Goal: Task Accomplishment & Management: Complete application form

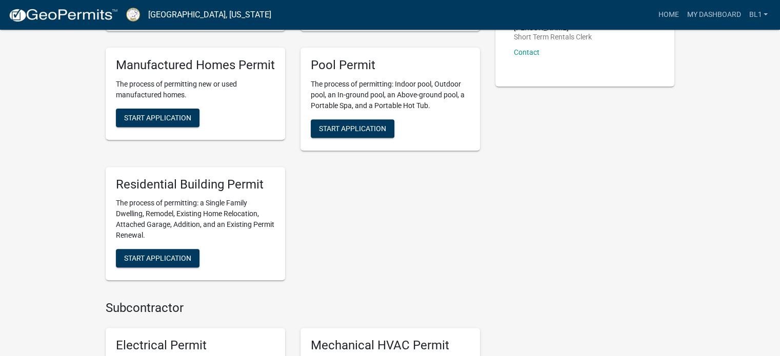
scroll to position [359, 0]
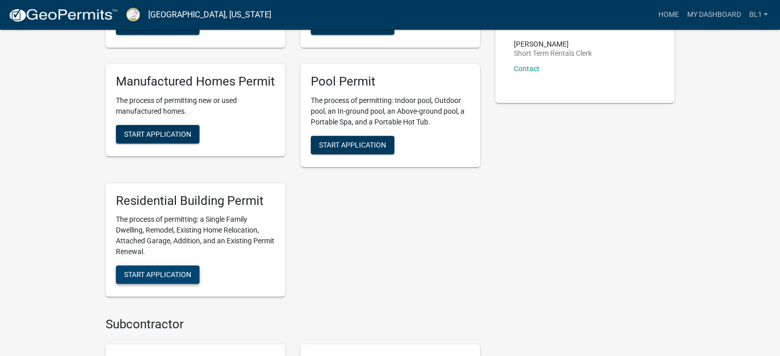
click at [169, 276] on span "Start Application" at bounding box center [157, 275] width 67 height 8
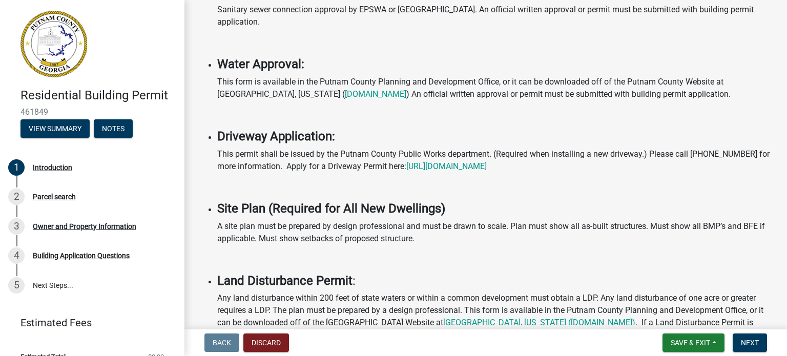
scroll to position [410, 0]
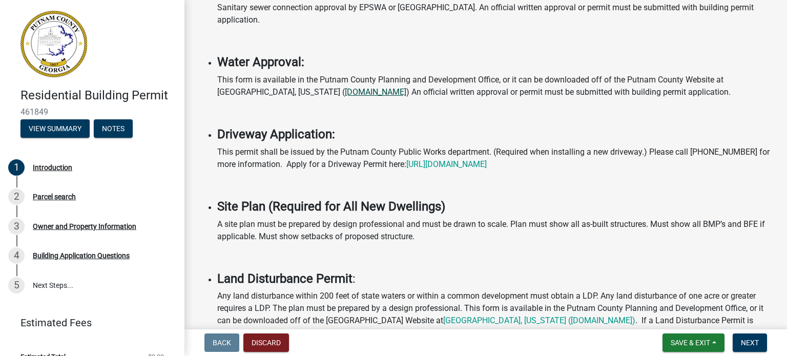
click at [345, 87] on link "[DOMAIN_NAME]" at bounding box center [376, 92] width 62 height 10
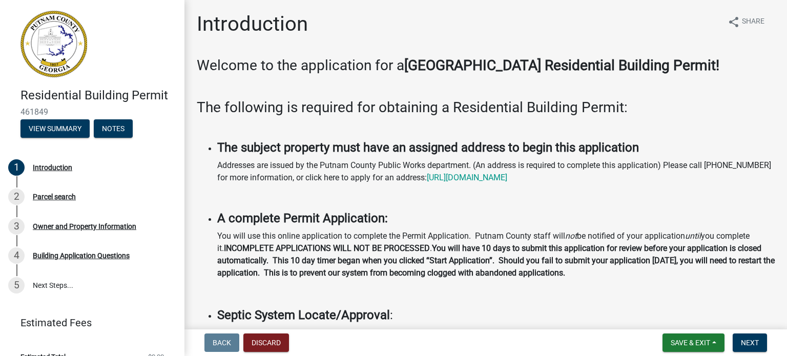
scroll to position [0, 0]
click at [113, 125] on button "Notes" at bounding box center [113, 128] width 39 height 18
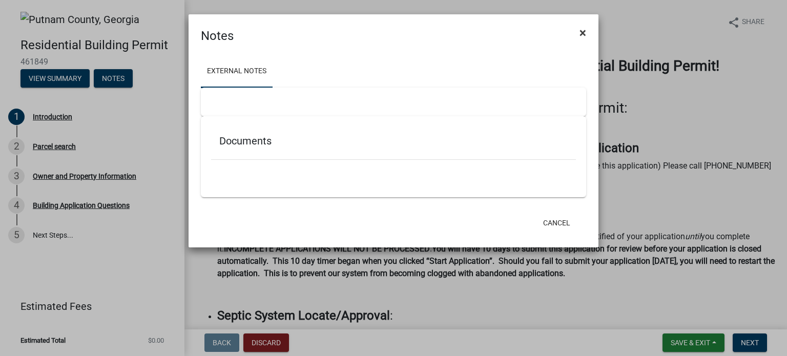
click at [580, 32] on span "×" at bounding box center [583, 33] width 7 height 14
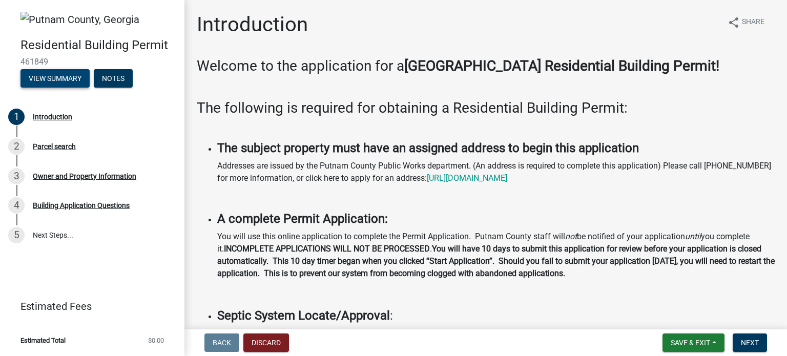
click at [62, 85] on button "View Summary" at bounding box center [55, 78] width 69 height 18
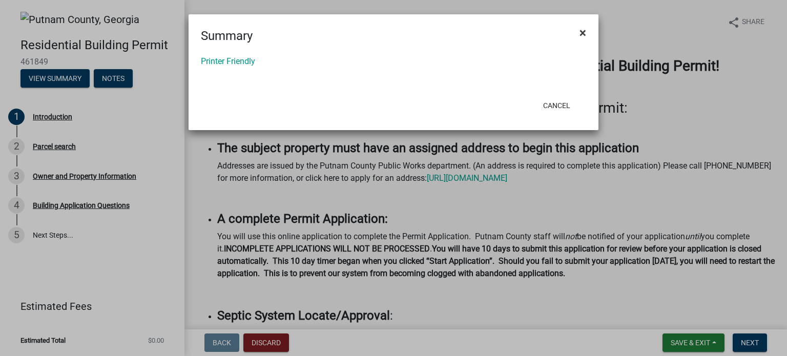
click at [582, 31] on span "×" at bounding box center [583, 33] width 7 height 14
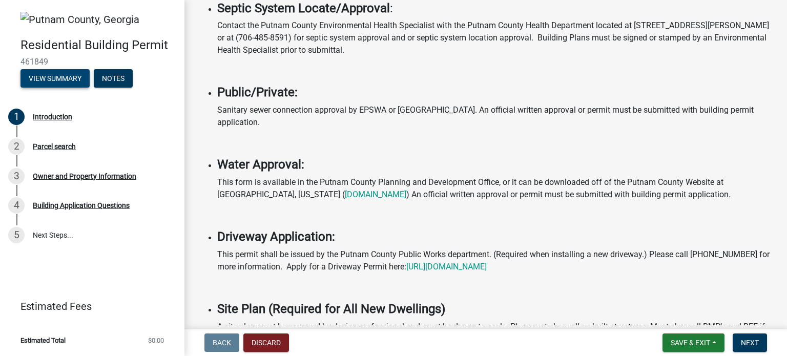
scroll to position [615, 0]
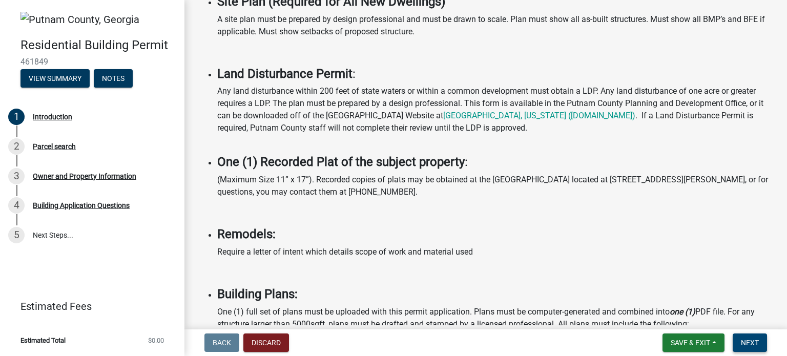
click at [754, 343] on span "Next" at bounding box center [750, 343] width 18 height 8
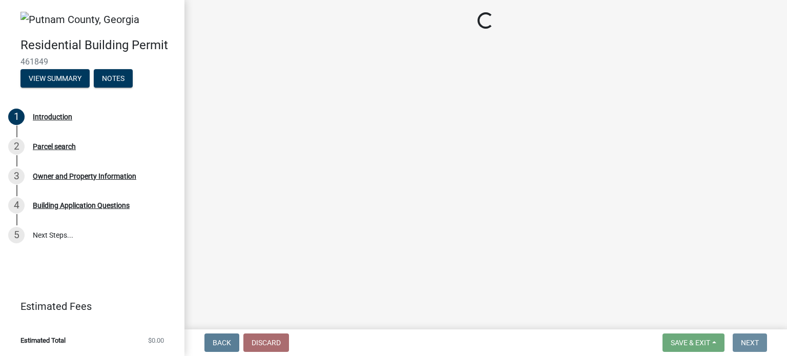
scroll to position [0, 0]
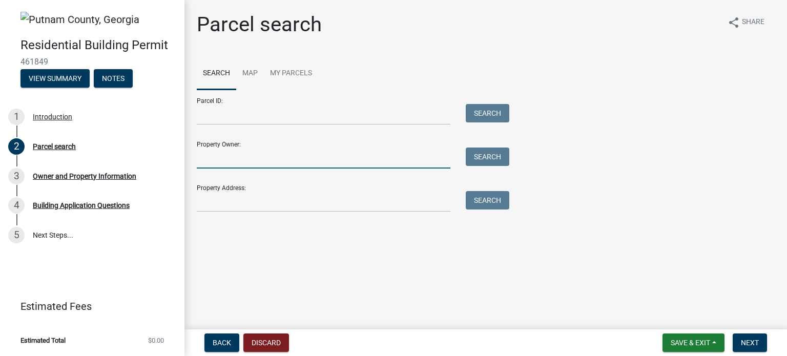
click at [257, 156] on input "Property Owner:" at bounding box center [324, 158] width 254 height 21
type input "[PERSON_NAME]"
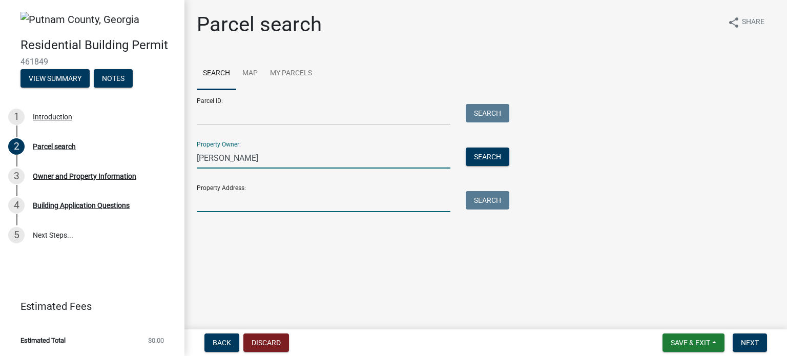
click at [242, 203] on input "Property Address:" at bounding box center [324, 201] width 254 height 21
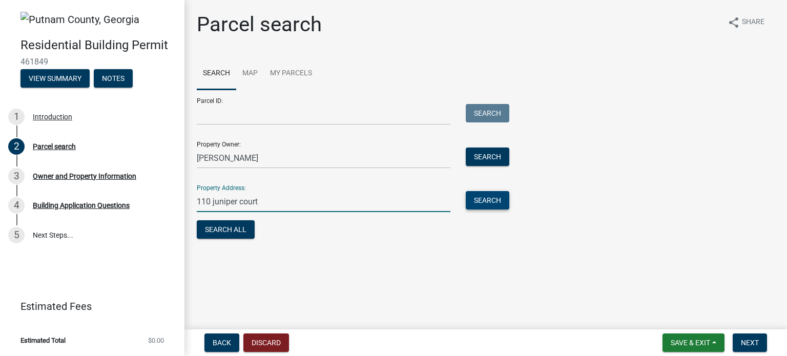
type input "110 juniper court"
click at [493, 200] on button "Search" at bounding box center [488, 200] width 44 height 18
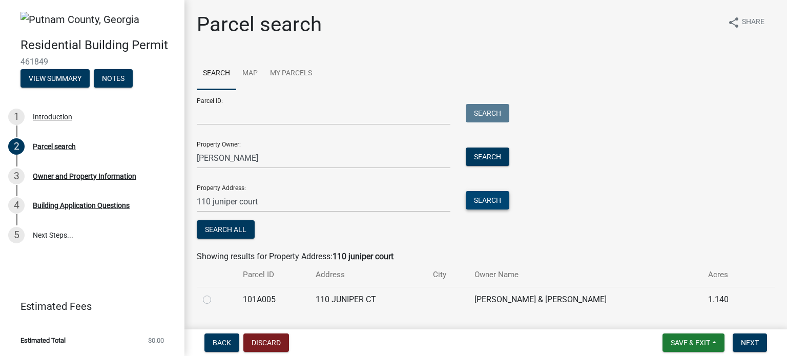
scroll to position [27, 0]
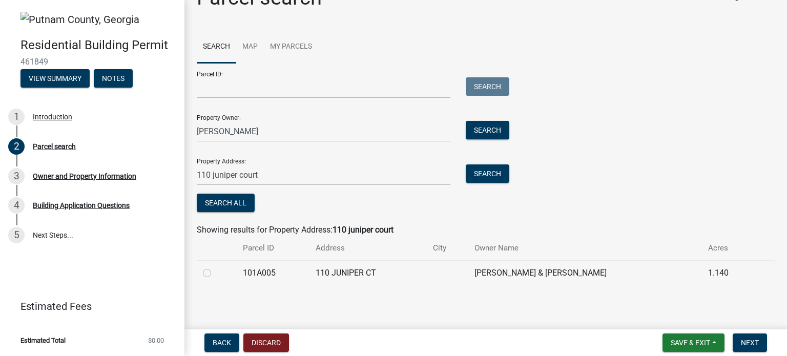
click at [399, 286] on div "Parcel search share Share Search Map My Parcels Parcel ID: Search Property Owne…" at bounding box center [486, 140] width 594 height 309
click at [752, 340] on span "Next" at bounding box center [750, 343] width 18 height 8
click at [240, 209] on button "Search All" at bounding box center [226, 203] width 58 height 18
click at [758, 344] on span "Next" at bounding box center [750, 343] width 18 height 8
click at [215, 267] on label at bounding box center [215, 267] width 0 height 0
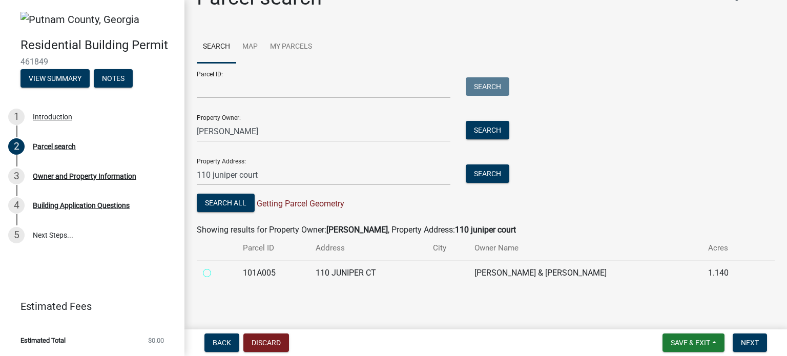
click at [215, 274] on input "radio" at bounding box center [218, 270] width 7 height 7
radio input "true"
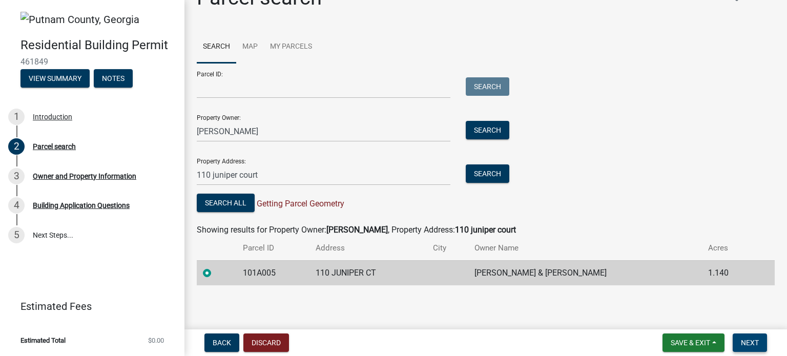
click at [754, 344] on span "Next" at bounding box center [750, 343] width 18 height 8
click at [252, 45] on link "Map" at bounding box center [250, 47] width 28 height 33
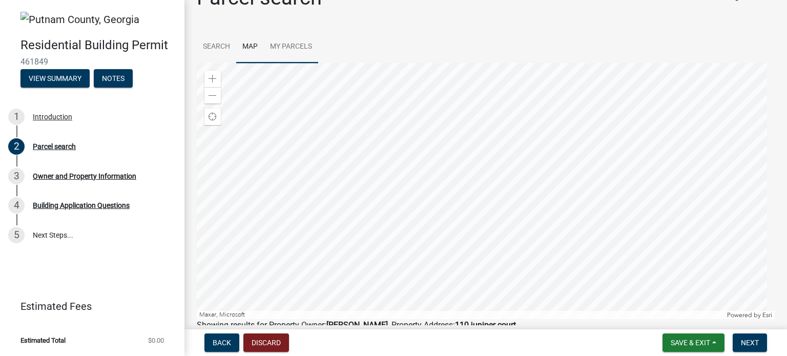
click at [299, 47] on link "My Parcels" at bounding box center [291, 47] width 54 height 33
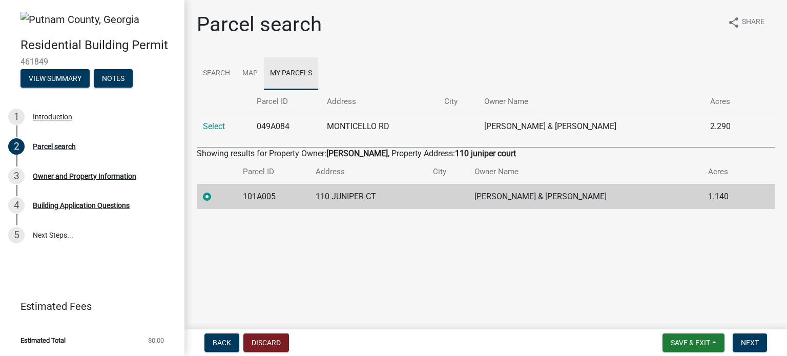
scroll to position [0, 0]
click at [224, 73] on link "Search" at bounding box center [216, 73] width 39 height 33
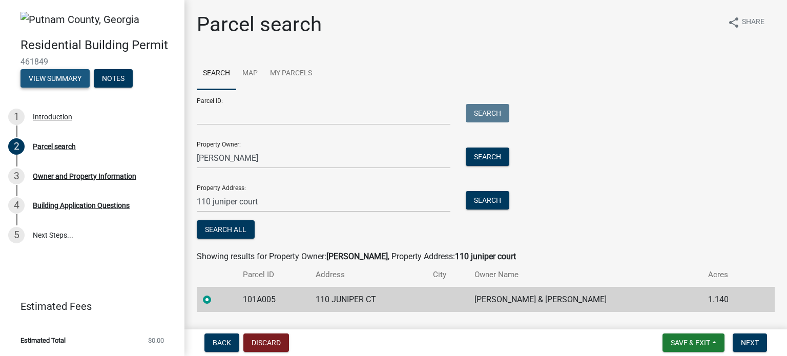
click at [53, 75] on button "View Summary" at bounding box center [55, 78] width 69 height 18
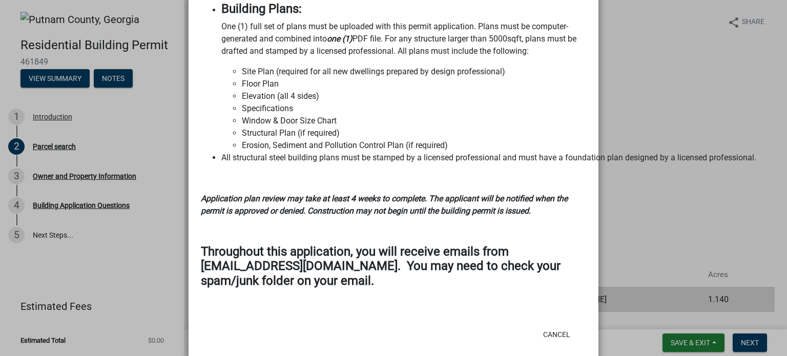
scroll to position [1145, 0]
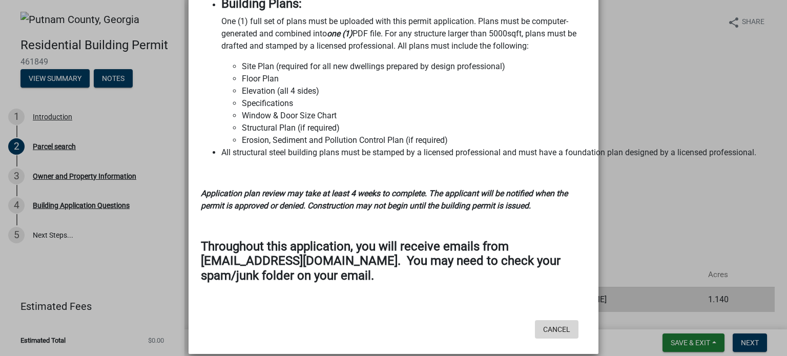
click at [551, 320] on button "Cancel" at bounding box center [557, 329] width 44 height 18
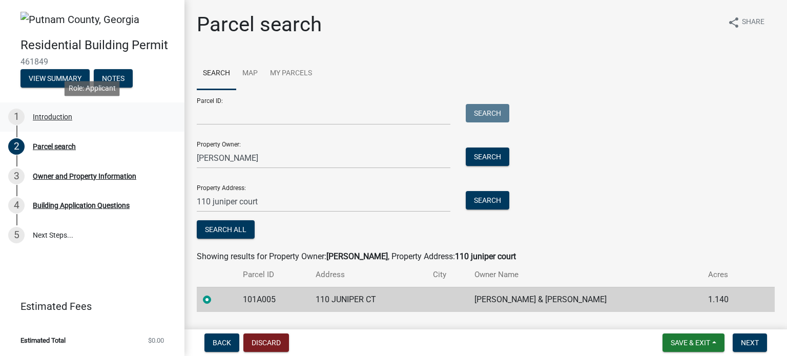
click at [52, 115] on div "Introduction" at bounding box center [52, 116] width 39 height 7
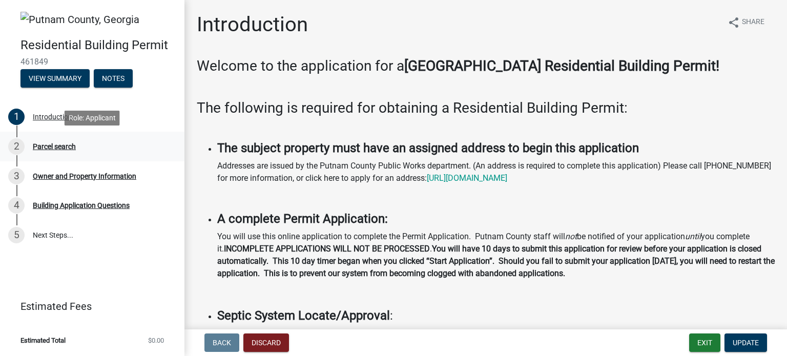
click at [47, 147] on div "Parcel search" at bounding box center [54, 146] width 43 height 7
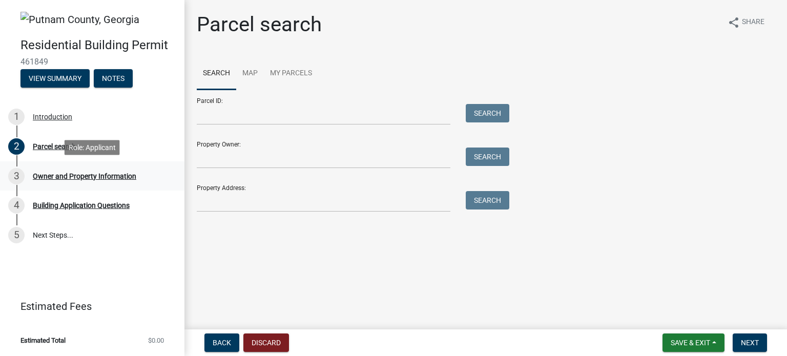
click at [76, 173] on div "Owner and Property Information" at bounding box center [85, 176] width 104 height 7
click at [77, 176] on div "Owner and Property Information" at bounding box center [85, 176] width 104 height 7
click at [77, 208] on div "Building Application Questions" at bounding box center [81, 205] width 97 height 7
click at [55, 75] on button "View Summary" at bounding box center [55, 78] width 69 height 18
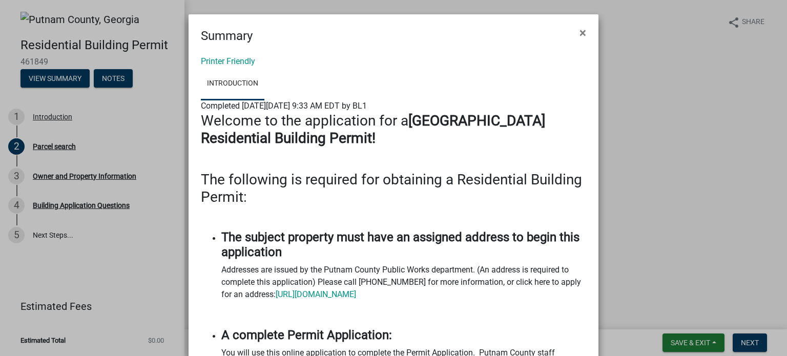
drag, startPoint x: 578, startPoint y: 32, endPoint x: 404, endPoint y: 44, distance: 173.6
click at [580, 32] on span "×" at bounding box center [583, 33] width 7 height 14
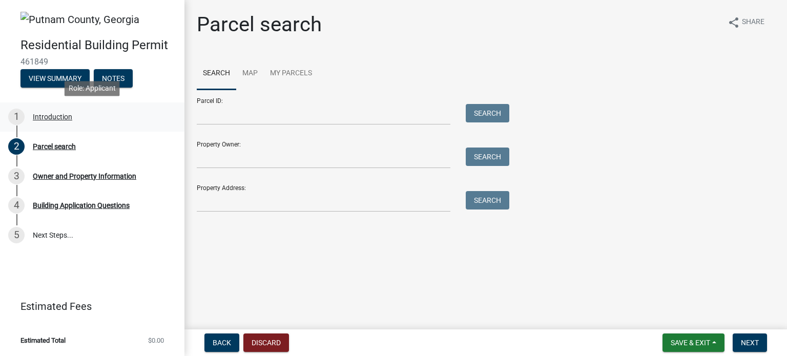
click at [45, 118] on div "Introduction" at bounding box center [52, 116] width 39 height 7
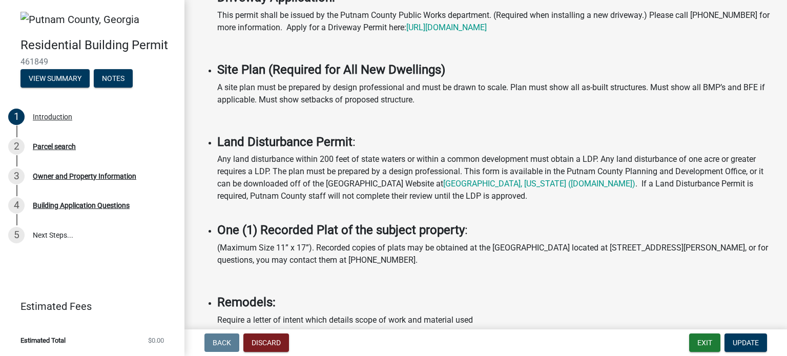
scroll to position [615, 0]
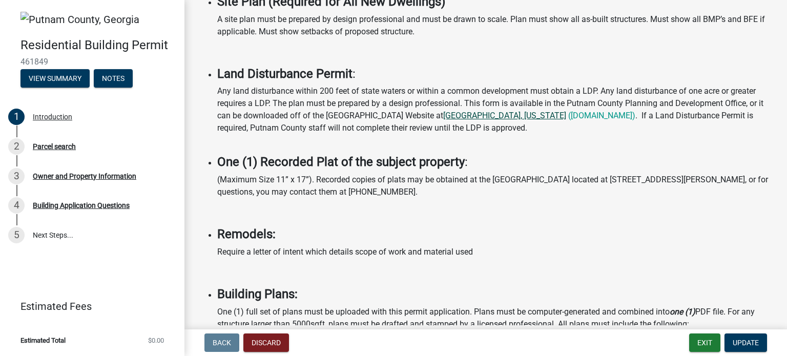
click at [474, 111] on link "[GEOGRAPHIC_DATA], [US_STATE]" at bounding box center [504, 116] width 123 height 10
